Goal: Task Accomplishment & Management: Manage account settings

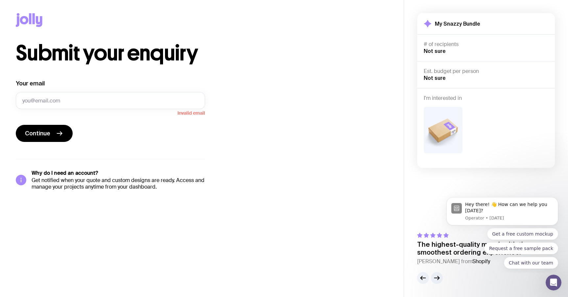
click at [40, 19] on icon at bounding box center [39, 21] width 7 height 11
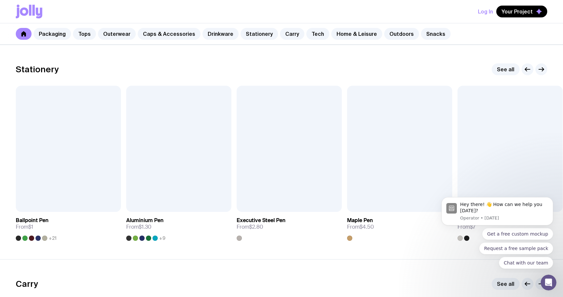
scroll to position [1108, 0]
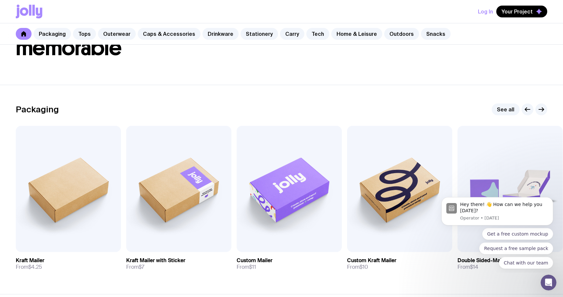
scroll to position [60, 0]
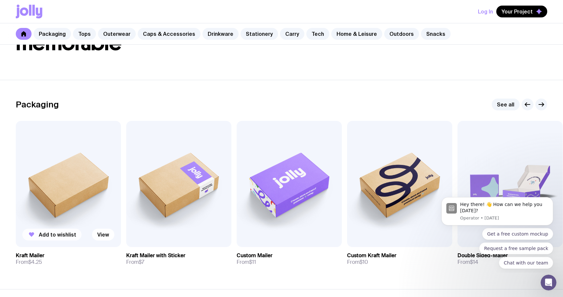
click at [62, 234] on span "Add to wishlist" at bounding box center [57, 235] width 37 height 7
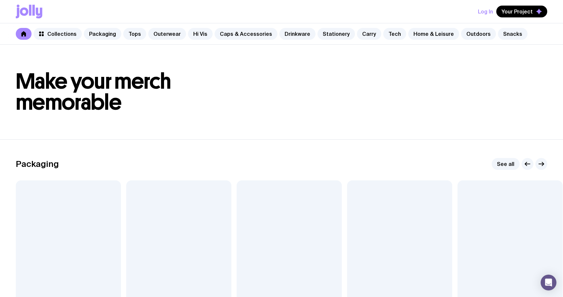
click at [426, 100] on h1 "Make your merch memorable" at bounding box center [282, 92] width 532 height 42
click at [513, 13] on span "Your Project" at bounding box center [517, 11] width 31 height 7
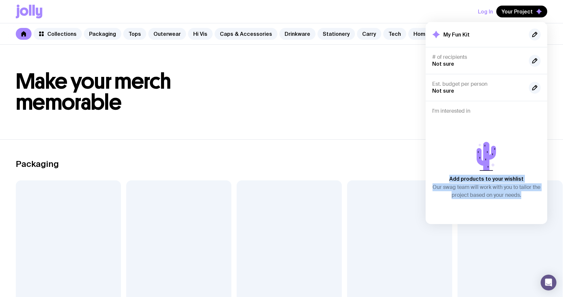
drag, startPoint x: 450, startPoint y: 177, endPoint x: 522, endPoint y: 199, distance: 75.4
click at [522, 199] on div "Add products to your wishlist Our swag team will work with you to tailor the pr…" at bounding box center [487, 169] width 109 height 98
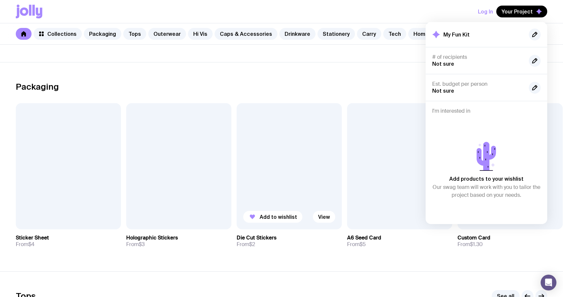
scroll to position [91, 0]
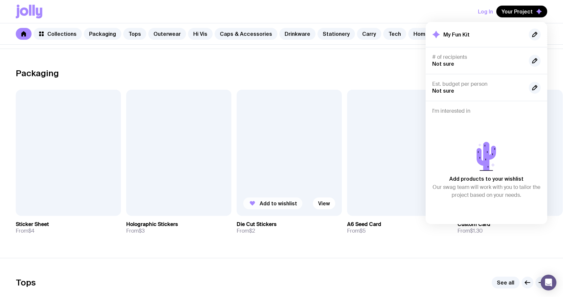
click at [276, 200] on button "Add to wishlist" at bounding box center [272, 204] width 59 height 12
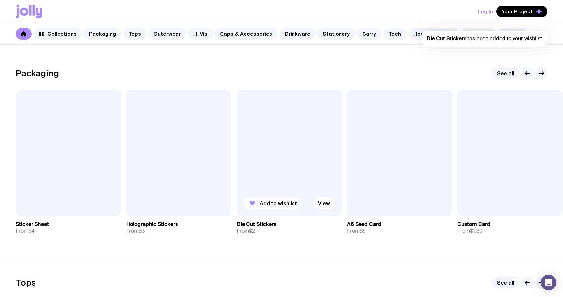
scroll to position [0, 0]
click at [523, 13] on span "Your Project" at bounding box center [517, 11] width 31 height 7
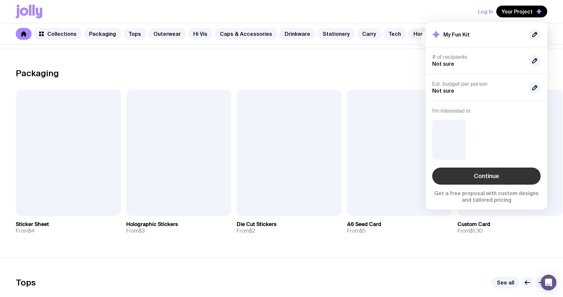
click at [492, 171] on link "Continue" at bounding box center [487, 176] width 109 height 17
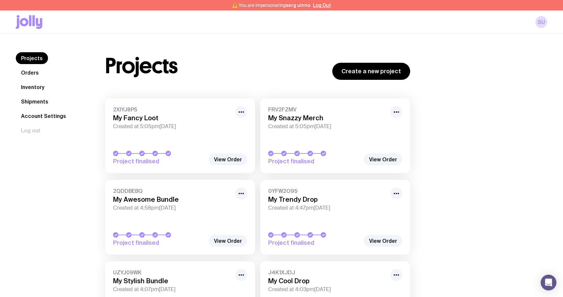
click at [34, 27] on icon at bounding box center [29, 22] width 27 height 14
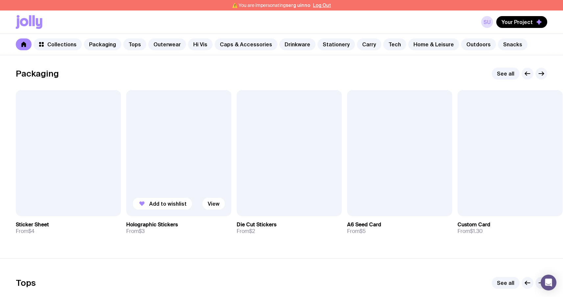
scroll to position [104, 0]
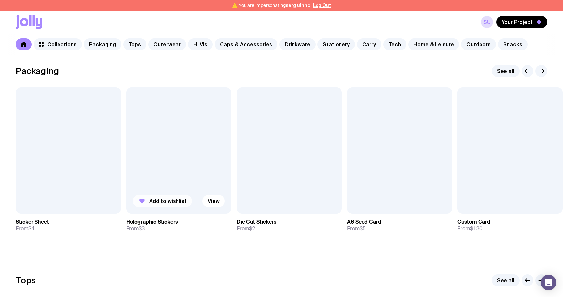
click at [172, 202] on span "Add to wishlist" at bounding box center [167, 201] width 37 height 7
click at [268, 198] on span "Remove" at bounding box center [270, 201] width 21 height 7
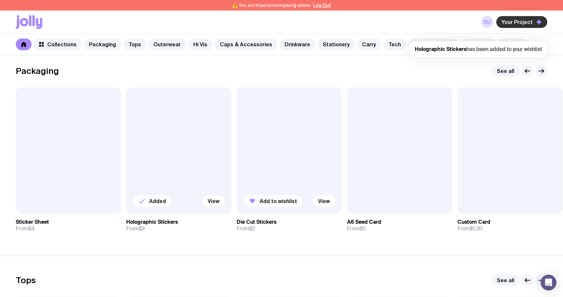
click at [509, 27] on button "Your Project" at bounding box center [522, 22] width 51 height 12
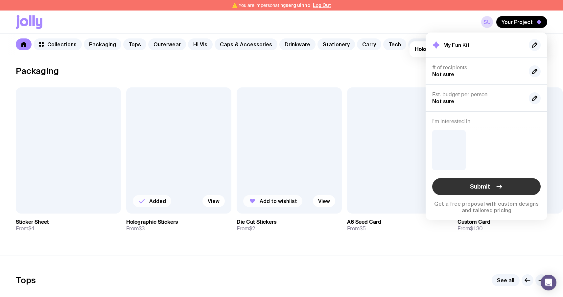
click at [444, 190] on button "Submit" at bounding box center [487, 186] width 109 height 17
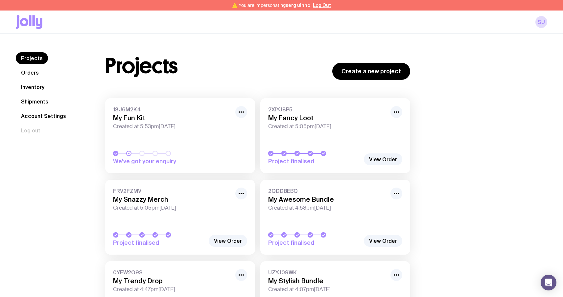
click at [29, 57] on link "Projects" at bounding box center [32, 58] width 32 height 12
click at [340, 72] on link "Create a new project" at bounding box center [372, 71] width 78 height 17
click at [17, 23] on icon at bounding box center [18, 23] width 4 height 11
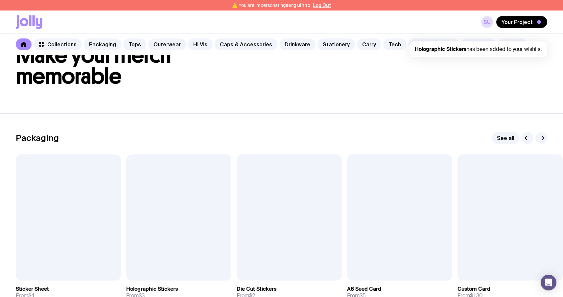
scroll to position [75, 0]
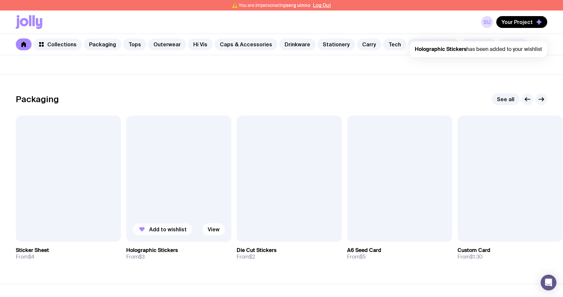
click at [166, 227] on span "Add to wishlist" at bounding box center [167, 229] width 37 height 7
click at [271, 232] on span "Add to wishlist" at bounding box center [278, 229] width 37 height 7
click at [525, 21] on span "Your Project" at bounding box center [517, 22] width 31 height 7
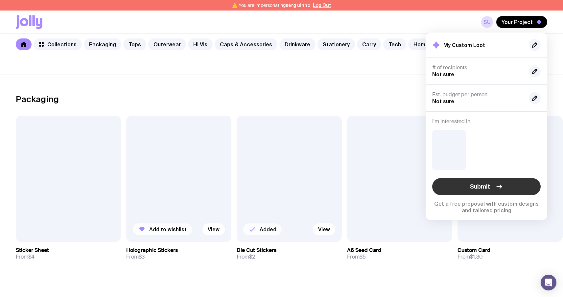
click at [453, 186] on button "Submit" at bounding box center [487, 186] width 109 height 17
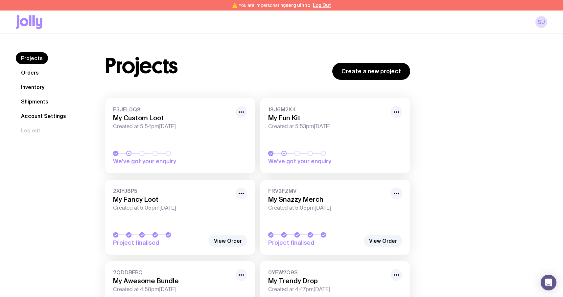
click at [206, 136] on link "F3JEL0Q8 My Custom Loot Created at 5:54pm, Mon 22nd Sep 2025 We’ve got your enq…" at bounding box center [180, 135] width 150 height 75
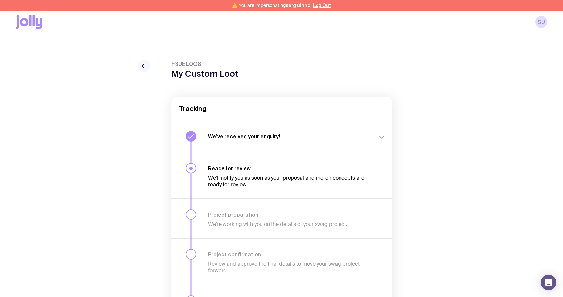
click at [145, 68] on icon at bounding box center [144, 66] width 8 height 8
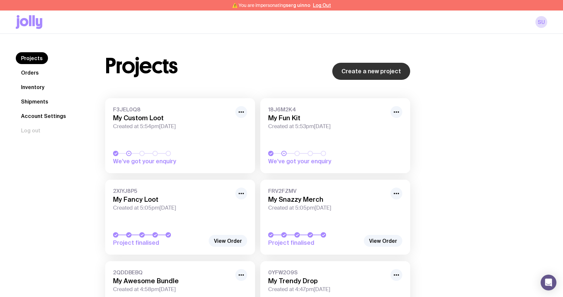
click at [360, 70] on link "Create a new project" at bounding box center [372, 71] width 78 height 17
click at [541, 24] on link "su" at bounding box center [542, 22] width 12 height 12
click at [38, 24] on icon at bounding box center [39, 23] width 7 height 11
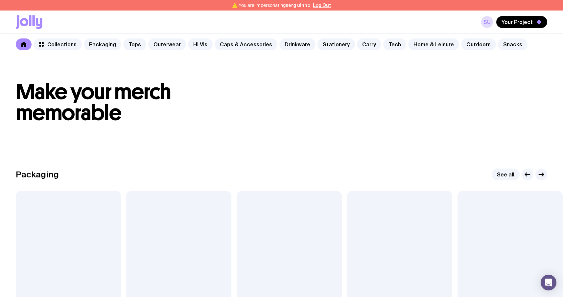
click at [320, 8] on div "⚠️ You are impersonating serg uinno Log Out" at bounding box center [281, 5] width 563 height 11
click at [320, 7] on button "Log Out" at bounding box center [322, 5] width 18 height 5
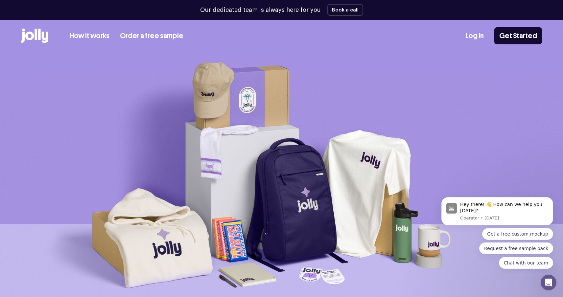
click at [343, 74] on img at bounding box center [281, 186] width 563 height 266
